Goal: Task Accomplishment & Management: Manage account settings

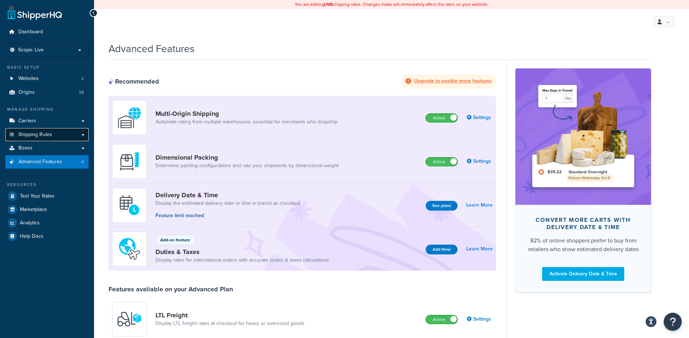
click at [50, 133] on span "Shipping Rules" at bounding box center [35, 135] width 34 height 6
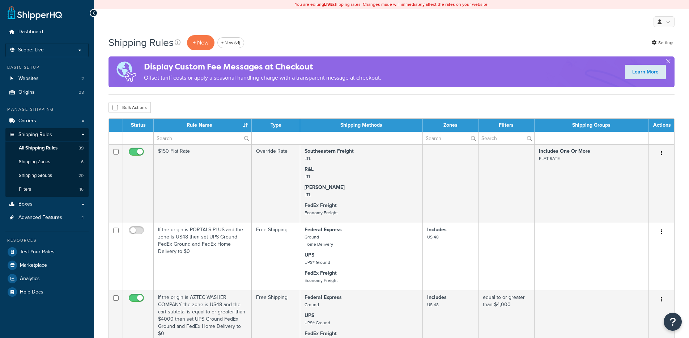
select select "50"
click at [175, 135] on input "text" at bounding box center [203, 138] width 98 height 12
click at [179, 133] on input "text" at bounding box center [203, 138] width 98 height 12
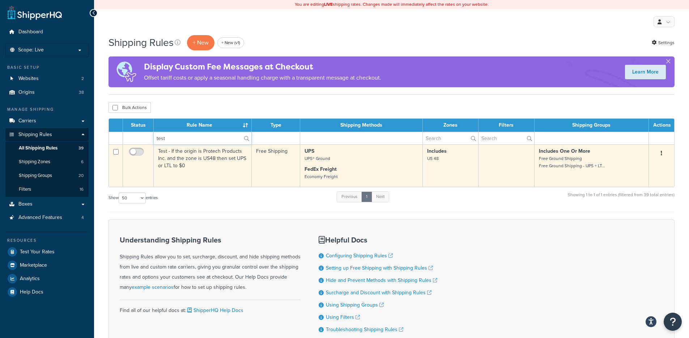
type input "test"
click at [181, 162] on td "Test - If the origin is Protech Products Inc. and the zone is US48 then set UPS…" at bounding box center [203, 165] width 98 height 42
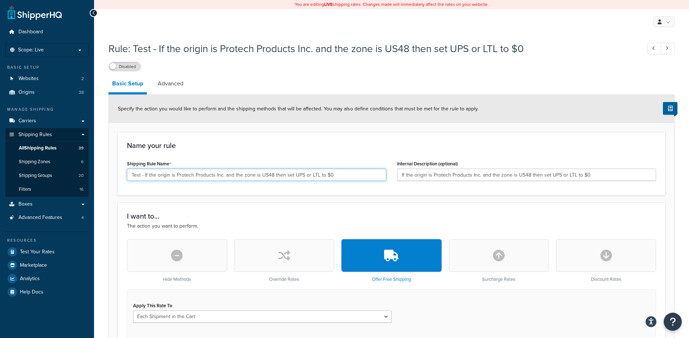
drag, startPoint x: 144, startPoint y: 174, endPoint x: 333, endPoint y: 172, distance: 189.1
click at [333, 172] on input "Test - If the origin is Protech Products Inc. and the zone is US48 then set UPS…" at bounding box center [256, 175] width 259 height 12
click at [60, 149] on link "All Shipping Rules 39" at bounding box center [46, 147] width 83 height 13
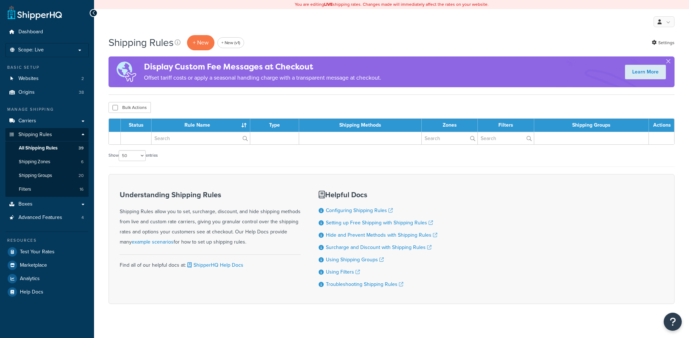
select select "50"
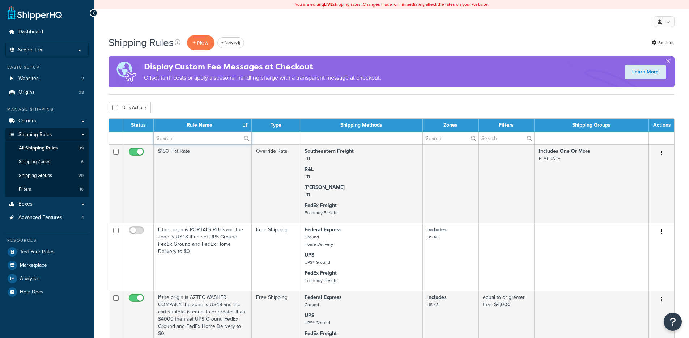
click at [182, 136] on input "text" at bounding box center [203, 138] width 98 height 12
paste input "If the origin is Protech Products Inc. and the zone is US48 then set UPS or LTL…"
type input "If the origin is Protech Products Inc. and the zone is US48 then set UPS or LTL…"
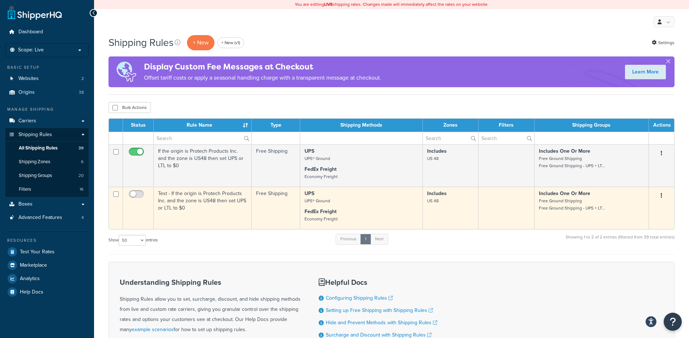
click at [662, 195] on button "button" at bounding box center [661, 196] width 10 height 12
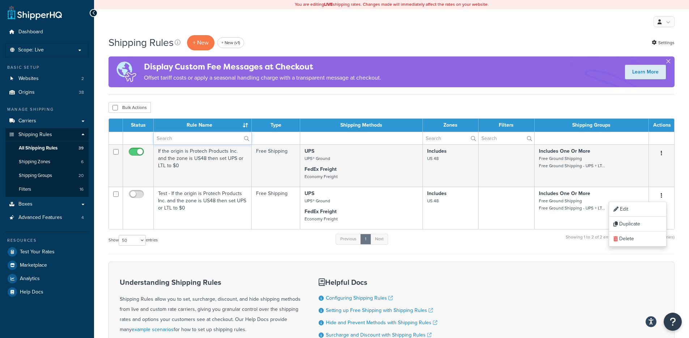
click at [222, 140] on input "text" at bounding box center [203, 138] width 98 height 12
click at [177, 139] on input "text" at bounding box center [203, 138] width 98 height 12
paste input "If the origin is Protech Products Inc. and the zone is US48 then set UPS or LTL…"
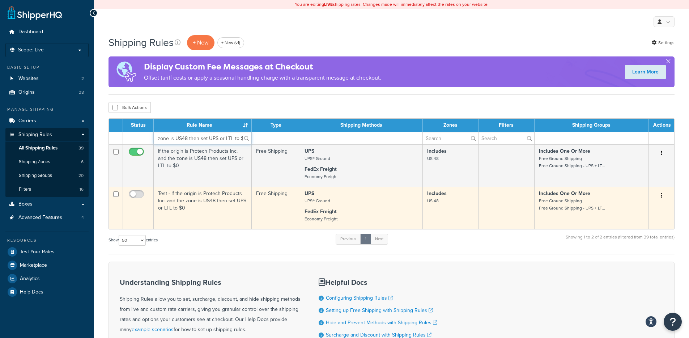
type input "If the origin is Protech Products Inc. and the zone is US48 then set UPS or LTL…"
click at [664, 195] on button "button" at bounding box center [661, 196] width 10 height 12
click at [621, 235] on link "Delete" at bounding box center [637, 238] width 57 height 15
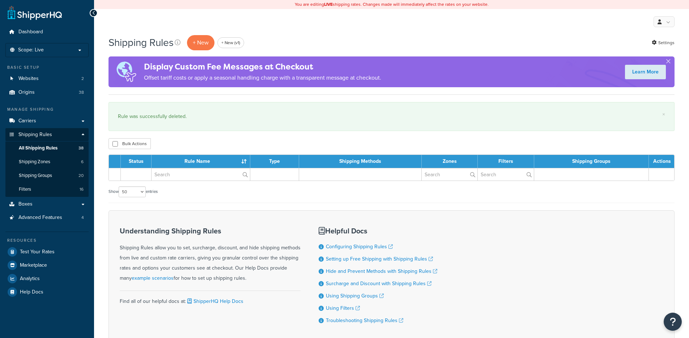
select select "50"
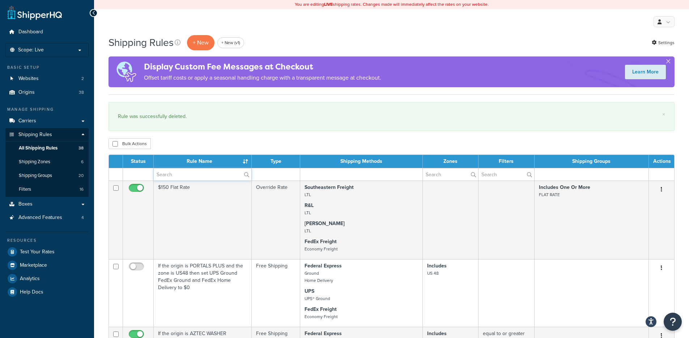
click at [212, 173] on input "text" at bounding box center [203, 174] width 98 height 12
paste input "If the origin is Protech Products Inc. and the zone is US48 then set UPS or LTL…"
type input "If the origin is Protech Products Inc. and the zone is US48 then set UPS or LTL…"
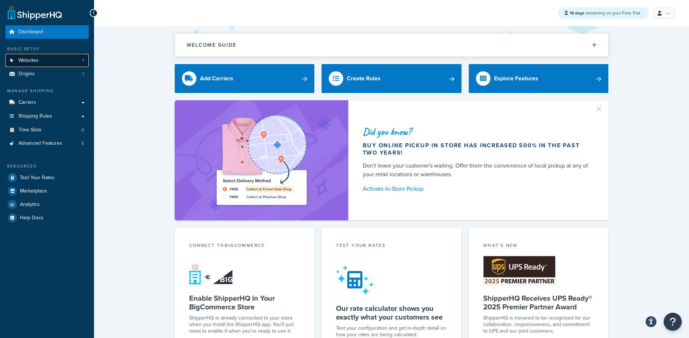
click at [52, 63] on link "Websites 1" at bounding box center [46, 60] width 83 height 13
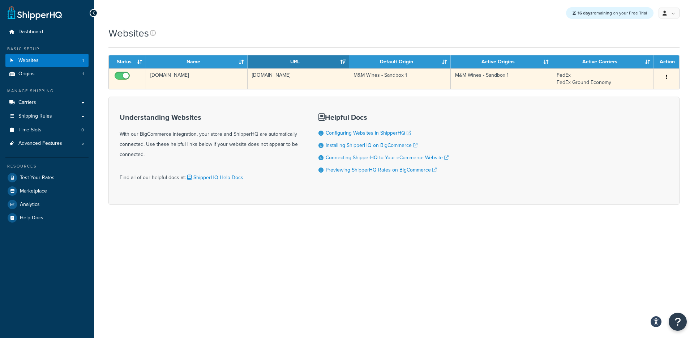
click at [199, 71] on td "[DOMAIN_NAME]" at bounding box center [197, 78] width 102 height 21
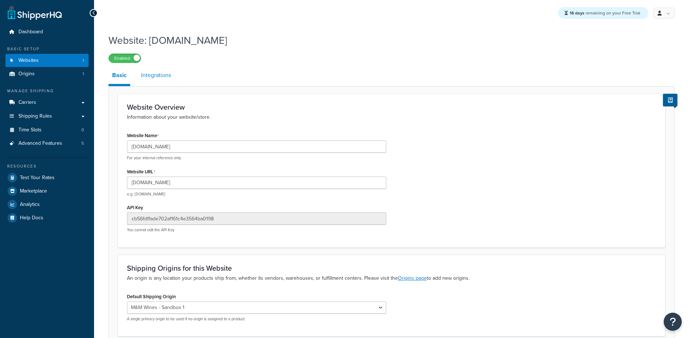
click at [168, 79] on link "Integrations" at bounding box center [155, 75] width 37 height 17
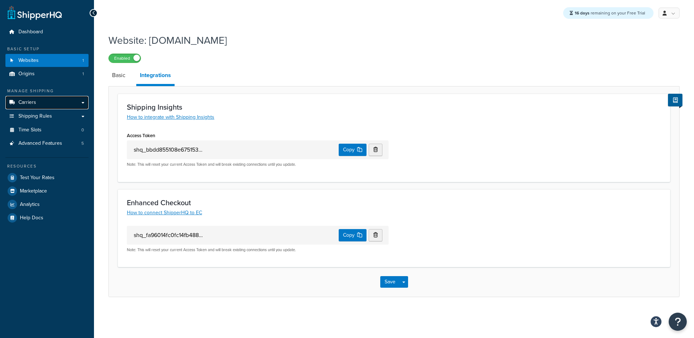
click at [59, 107] on link "Carriers" at bounding box center [46, 102] width 83 height 13
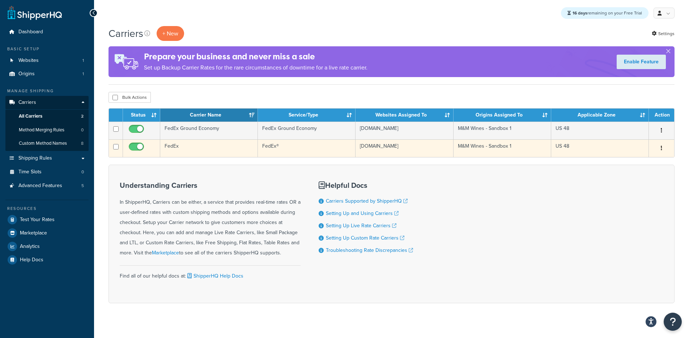
click at [212, 150] on td "FedEx" at bounding box center [209, 148] width 98 height 18
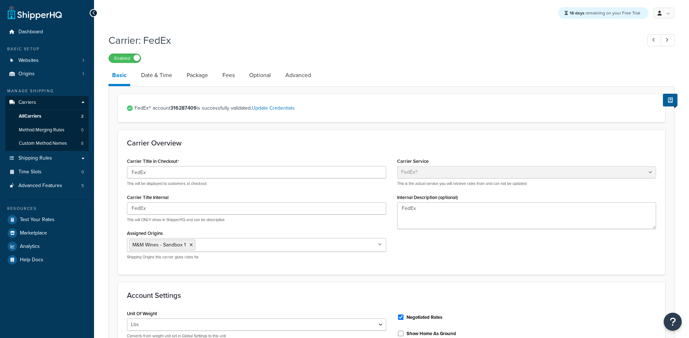
select select "fedEx"
select select "REGULAR_PICKUP"
select select "YOUR_PACKAGING"
click at [159, 77] on link "Date & Time" at bounding box center [156, 75] width 38 height 17
select select "E"
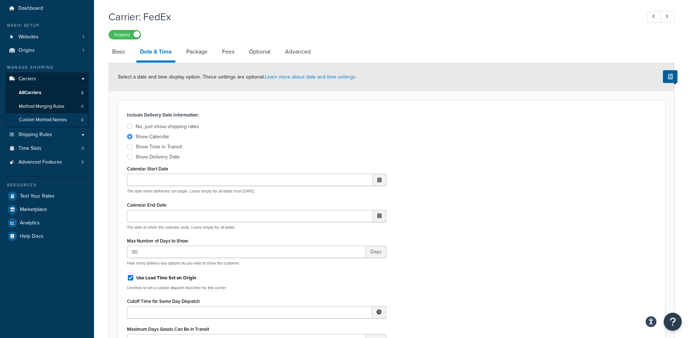
scroll to position [20, 0]
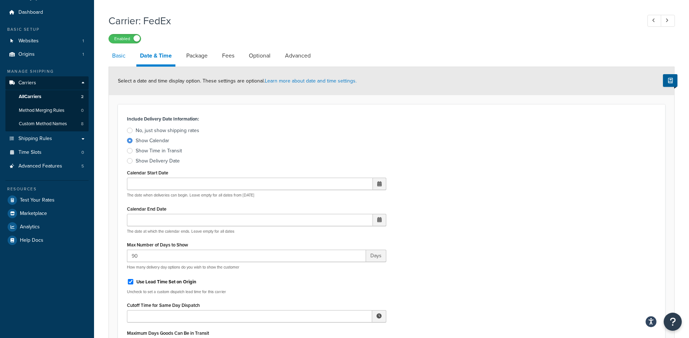
click at [123, 57] on link "Basic" at bounding box center [118, 55] width 21 height 17
select select "fedEx"
select select "REGULAR_PICKUP"
select select "YOUR_PACKAGING"
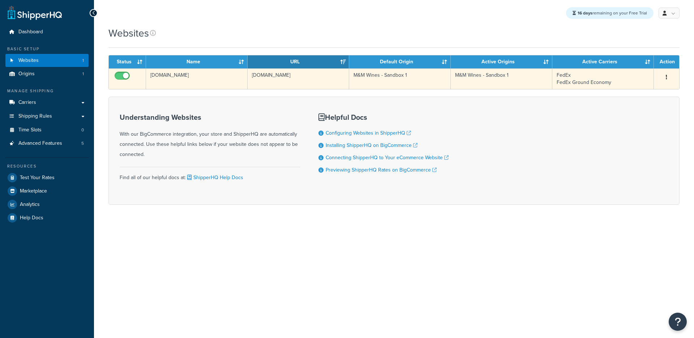
click at [194, 76] on td "[DOMAIN_NAME]" at bounding box center [197, 78] width 102 height 21
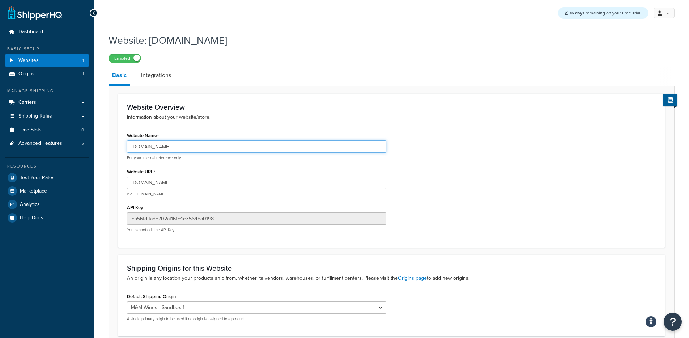
click at [169, 143] on input "[DOMAIN_NAME]" at bounding box center [256, 146] width 259 height 12
click at [173, 146] on input "[DOMAIN_NAME]" at bounding box center [256, 146] width 259 height 12
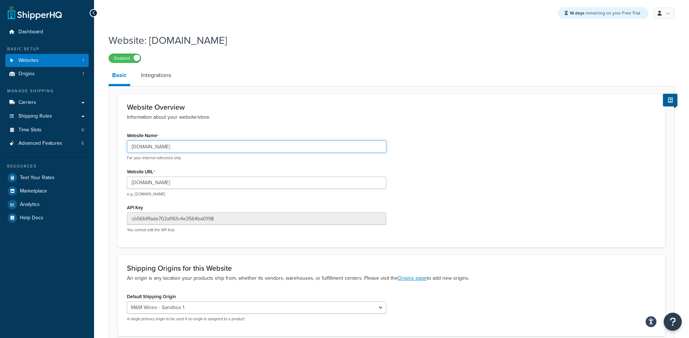
click at [173, 146] on input "[DOMAIN_NAME]" at bounding box center [256, 146] width 259 height 12
click at [179, 146] on input "[DOMAIN_NAME]" at bounding box center [256, 146] width 259 height 12
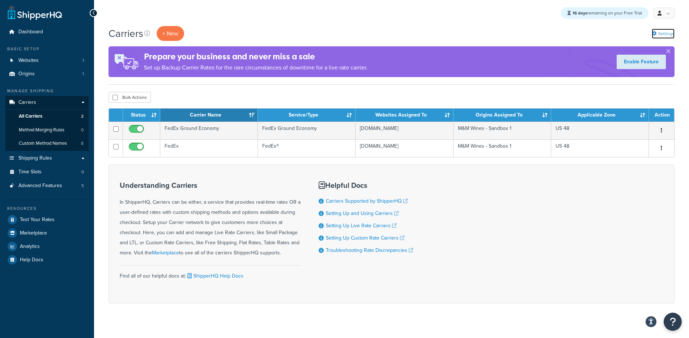
click at [674, 37] on link "Settings" at bounding box center [663, 34] width 23 height 10
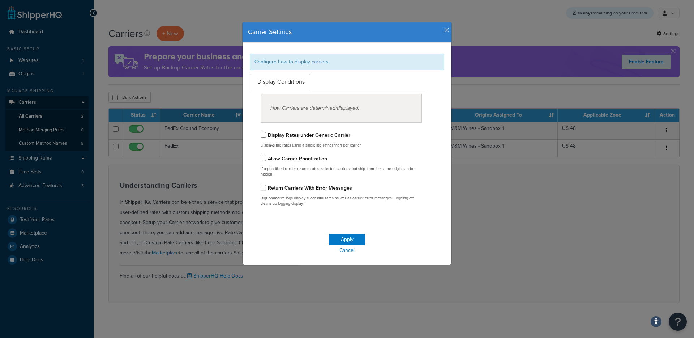
click at [447, 31] on div "Carrier Settings" at bounding box center [347, 32] width 209 height 21
click at [444, 31] on icon "button" at bounding box center [446, 30] width 5 height 7
